Goal: Task Accomplishment & Management: Complete application form

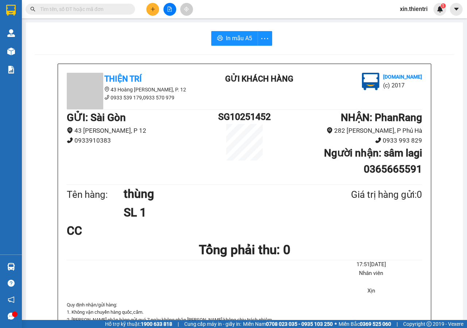
click at [156, 11] on button at bounding box center [152, 9] width 13 height 13
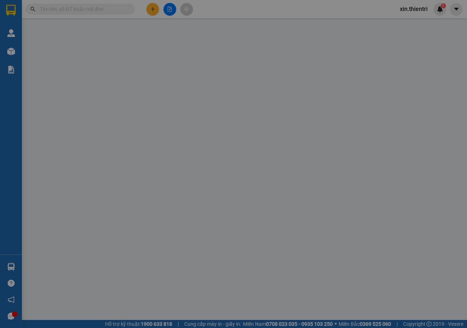
scroll to position [43, 0]
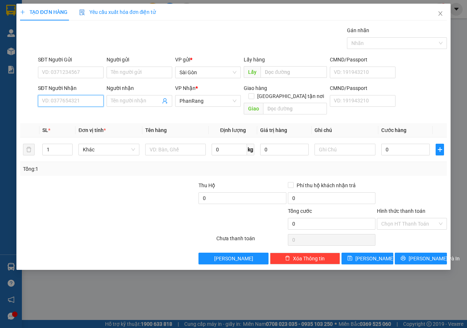
click at [70, 98] on input "SĐT Người Nhận" at bounding box center [71, 101] width 66 height 12
type input "0908678881"
click at [80, 114] on div "0908678881 - Kiên" at bounding box center [70, 115] width 57 height 8
type input "Kiên"
type input "0908678881"
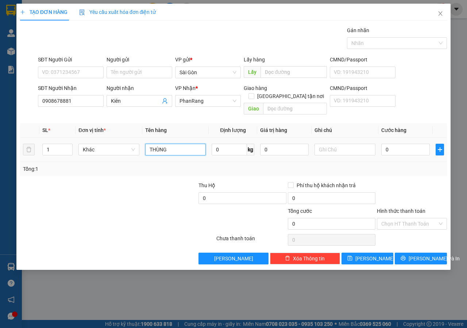
click at [184, 143] on input "THÙNG" at bounding box center [175, 149] width 61 height 12
type input "THÙNG dẹp"
click at [406, 255] on icon "printer" at bounding box center [403, 257] width 5 height 5
